Goal: Find specific page/section: Find specific page/section

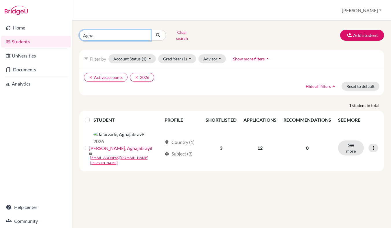
drag, startPoint x: 106, startPoint y: 33, endPoint x: 72, endPoint y: 32, distance: 33.8
click at [72, 32] on div "Home Students Universities Documents Analytics Help center Community Students o…" at bounding box center [195, 114] width 391 height 228
click at [99, 35] on input "Agha" at bounding box center [115, 35] width 72 height 11
drag, startPoint x: 99, startPoint y: 35, endPoint x: 79, endPoint y: 34, distance: 20.9
click at [79, 34] on div "Agha Clear search" at bounding box center [127, 35] width 104 height 15
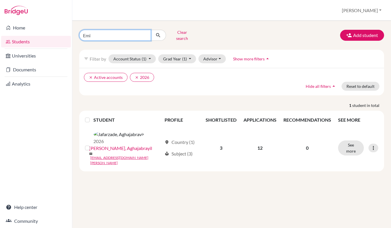
type input "Emin"
click button "submit" at bounding box center [158, 35] width 15 height 11
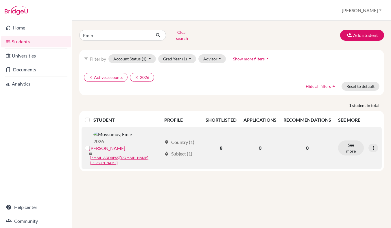
click at [125, 145] on link "[PERSON_NAME]" at bounding box center [107, 148] width 36 height 7
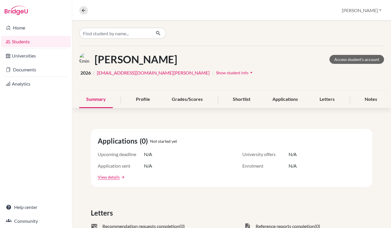
scroll to position [3, 0]
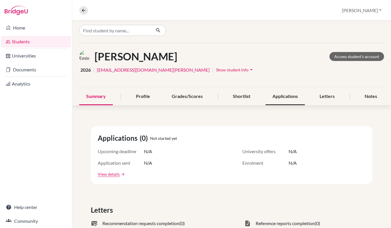
click at [292, 97] on div "Applications" at bounding box center [284, 96] width 39 height 17
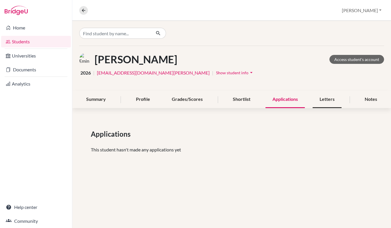
click at [325, 101] on div "Letters" at bounding box center [326, 99] width 29 height 17
click at [247, 102] on div "Shortlist" at bounding box center [242, 99] width 32 height 17
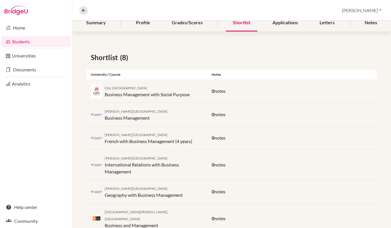
scroll to position [106, 0]
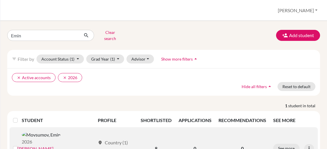
click at [53, 145] on link "[PERSON_NAME]" at bounding box center [35, 148] width 36 height 7
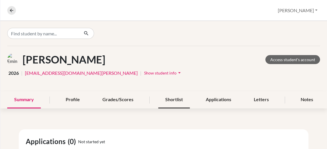
click at [175, 101] on div "Shortlist" at bounding box center [174, 99] width 32 height 17
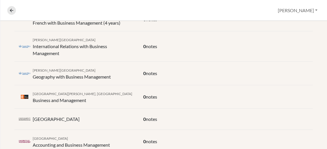
scroll to position [213, 0]
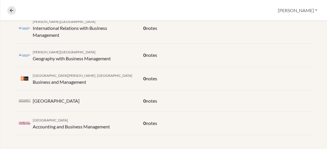
click at [175, 101] on div "0 notes" at bounding box center [226, 100] width 174 height 7
drag, startPoint x: 175, startPoint y: 103, endPoint x: 174, endPoint y: 107, distance: 3.8
